Goal: Navigation & Orientation: Find specific page/section

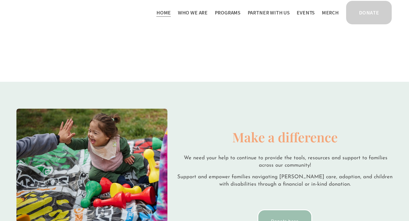
scroll to position [918, 0]
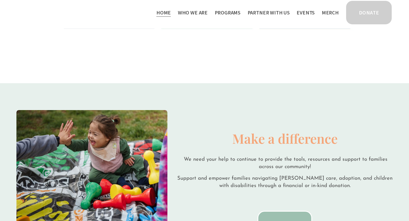
click at [232, 10] on span "Programs" at bounding box center [228, 12] width 26 height 8
click at [171, 14] on link "Home" at bounding box center [163, 12] width 14 height 9
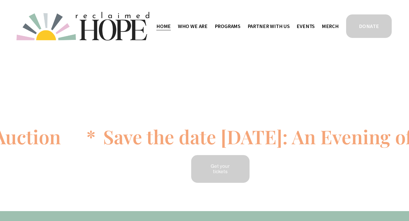
click at [167, 27] on link "Home" at bounding box center [163, 26] width 14 height 9
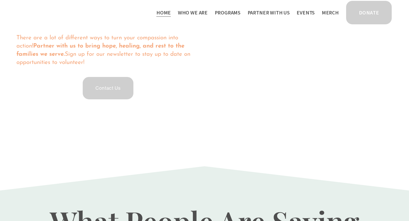
scroll to position [1070, 0]
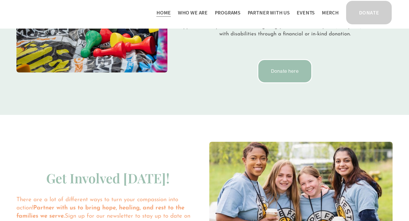
click at [309, 14] on link "Events" at bounding box center [305, 12] width 18 height 9
